Goal: Task Accomplishment & Management: Manage account settings

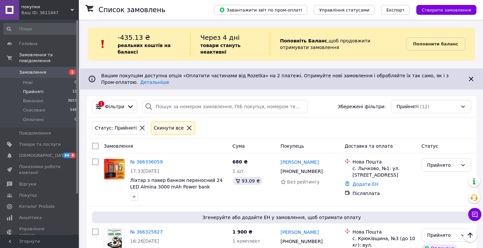
scroll to position [639, 0]
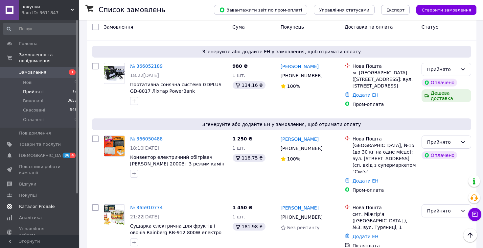
click at [44, 206] on span "Каталог ProSale" at bounding box center [36, 206] width 35 height 6
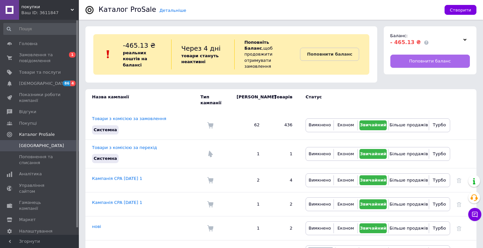
click at [404, 65] on link "Поповнити баланс" at bounding box center [430, 61] width 80 height 13
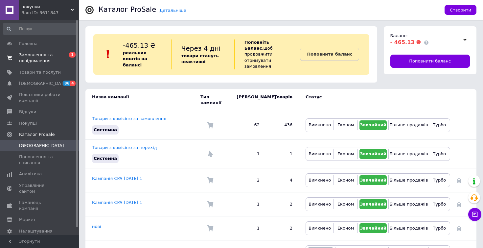
click at [40, 52] on span "Замовлення та повідомлення" at bounding box center [40, 58] width 42 height 12
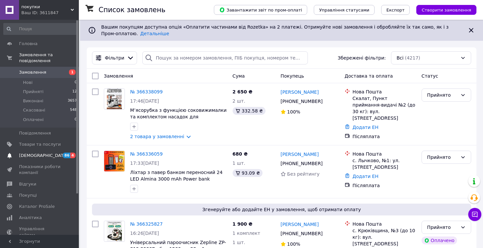
click at [51, 155] on span "[DEMOGRAPHIC_DATA]" at bounding box center [40, 155] width 42 height 6
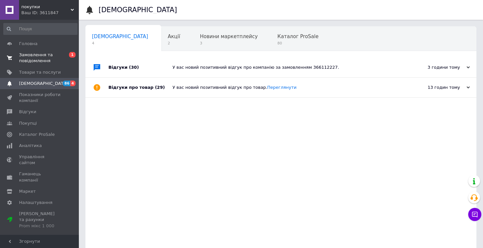
click at [40, 54] on span "Замовлення та повідомлення" at bounding box center [40, 58] width 42 height 12
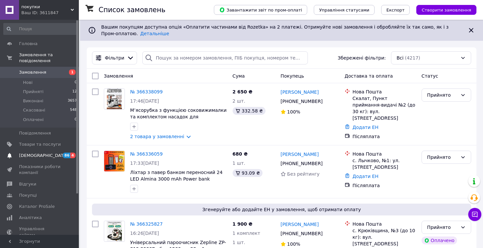
click at [55, 155] on span "[DEMOGRAPHIC_DATA]" at bounding box center [40, 155] width 42 height 6
click at [55, 157] on span "[DEMOGRAPHIC_DATA]" at bounding box center [40, 155] width 42 height 6
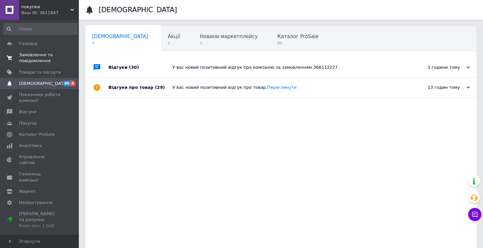
click at [43, 62] on span "Замовлення та повідомлення" at bounding box center [40, 58] width 42 height 12
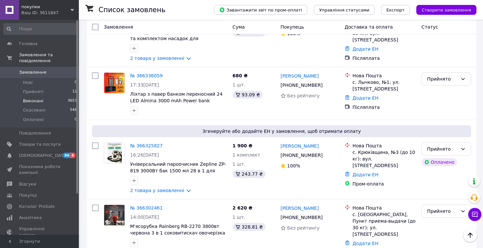
click at [56, 96] on li "Виконані 3657" at bounding box center [40, 100] width 81 height 9
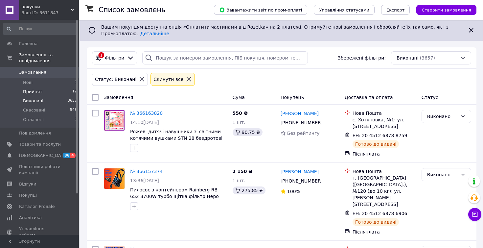
click at [44, 91] on li "Прийняті 12" at bounding box center [40, 91] width 81 height 9
